Goal: Task Accomplishment & Management: Manage account settings

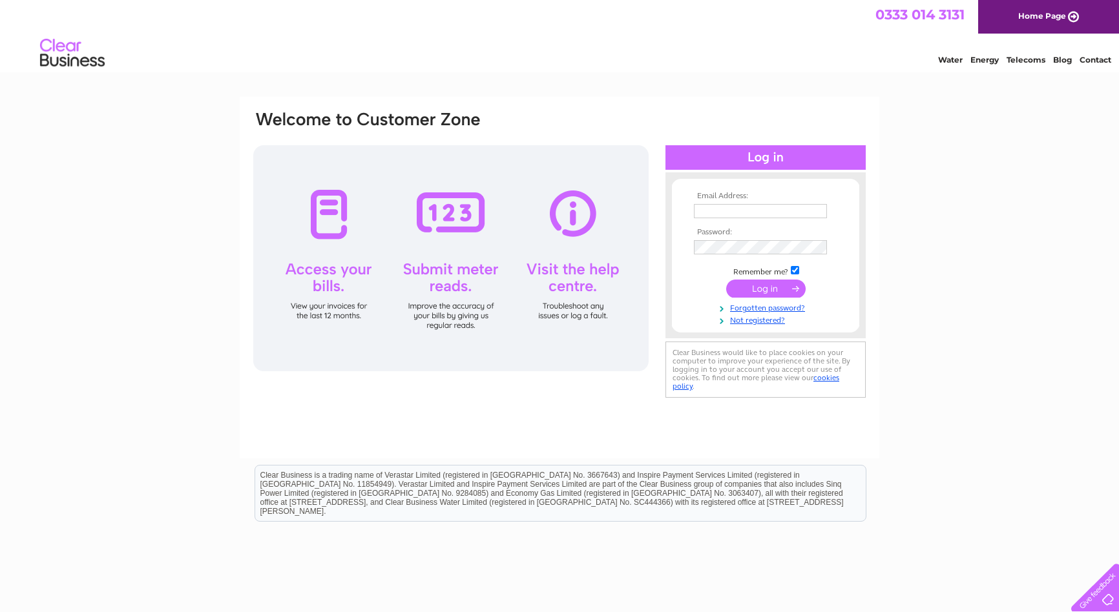
type input "[EMAIL_ADDRESS][DOMAIN_NAME]"
click at [756, 285] on input "submit" at bounding box center [765, 289] width 79 height 18
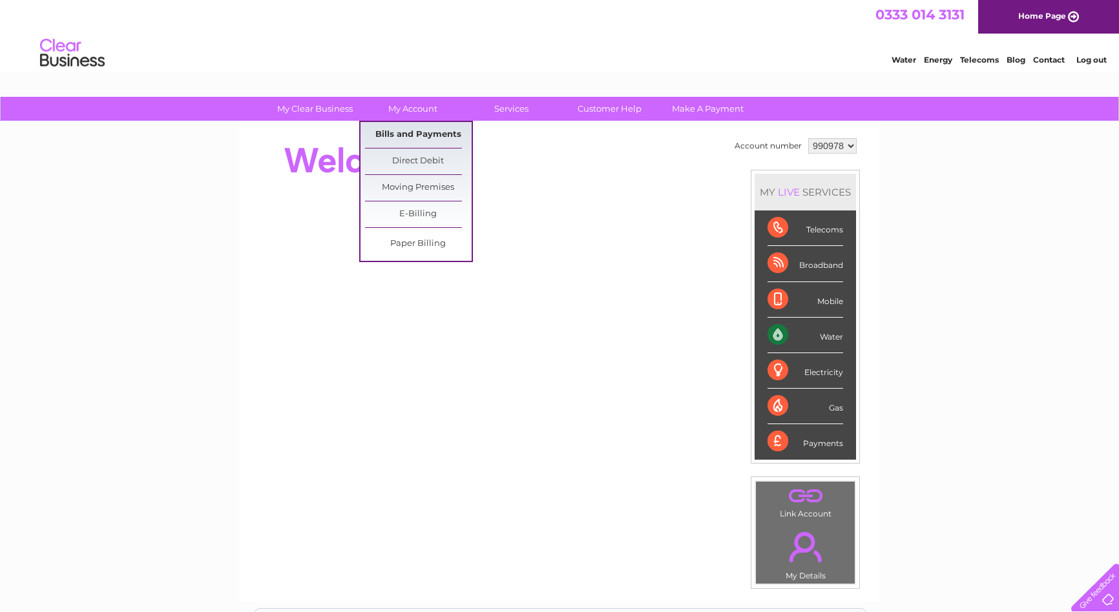
click at [430, 134] on link "Bills and Payments" at bounding box center [418, 135] width 107 height 26
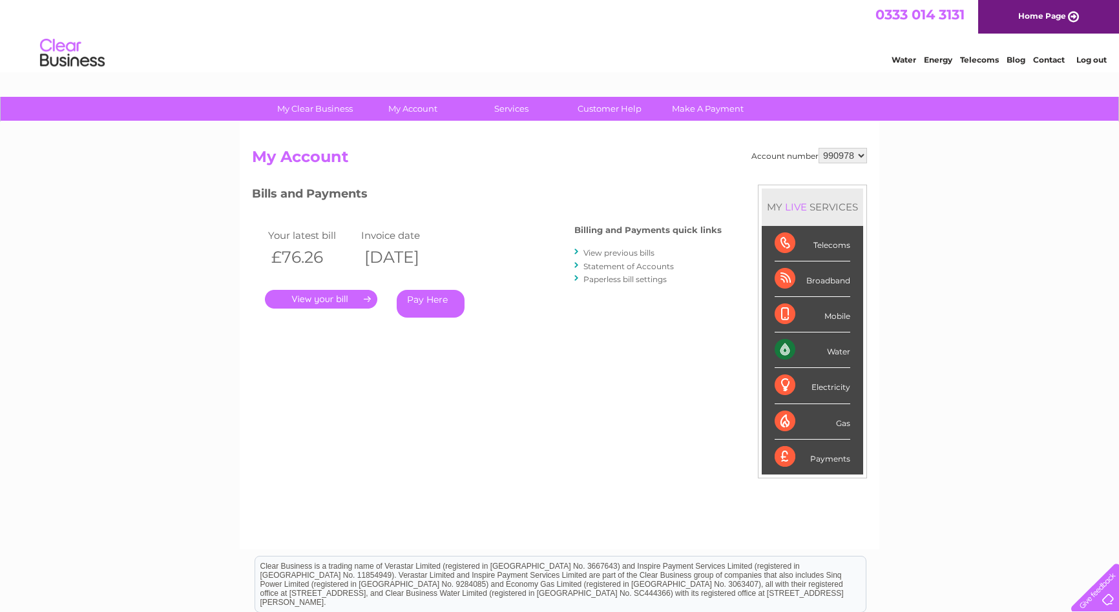
click at [333, 298] on link "." at bounding box center [321, 299] width 112 height 19
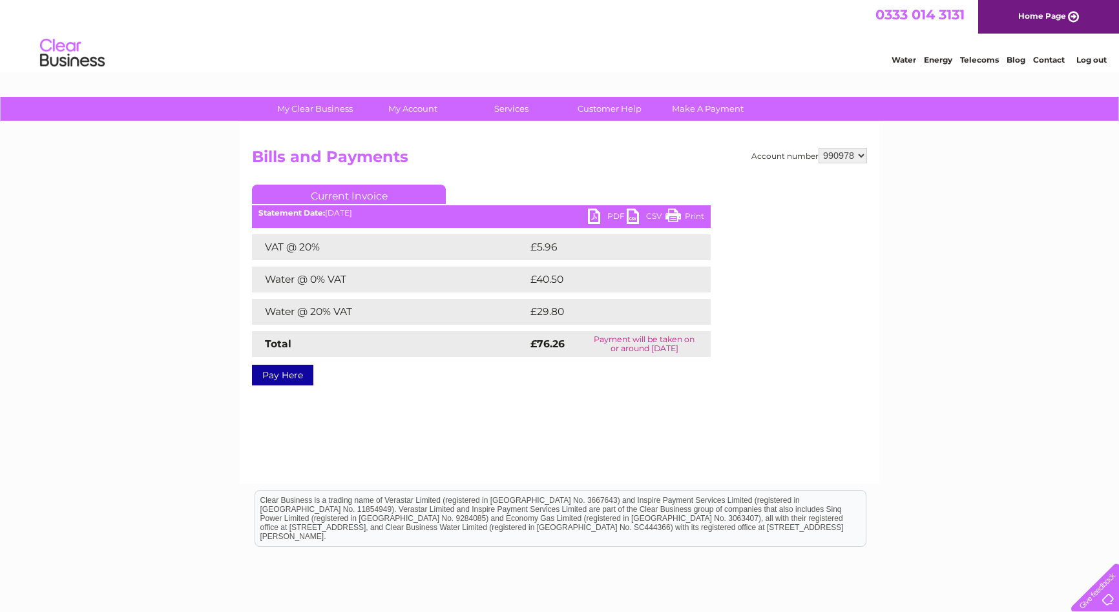
click at [603, 217] on link "PDF" at bounding box center [607, 218] width 39 height 19
